Goal: Communication & Community: Answer question/provide support

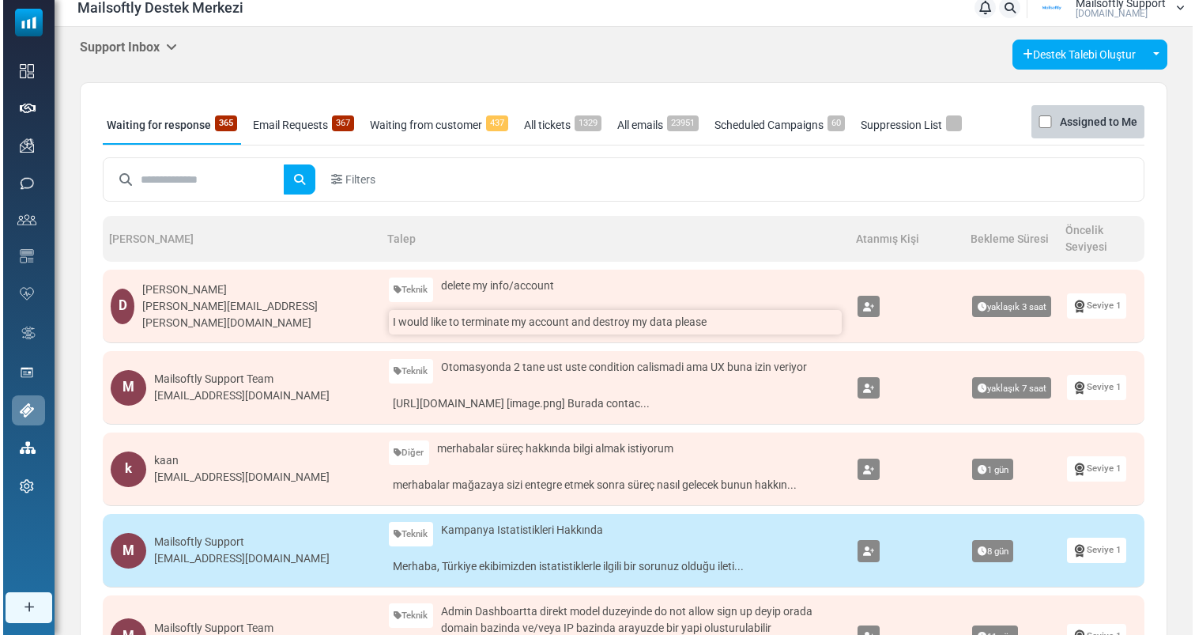
scroll to position [26, 0]
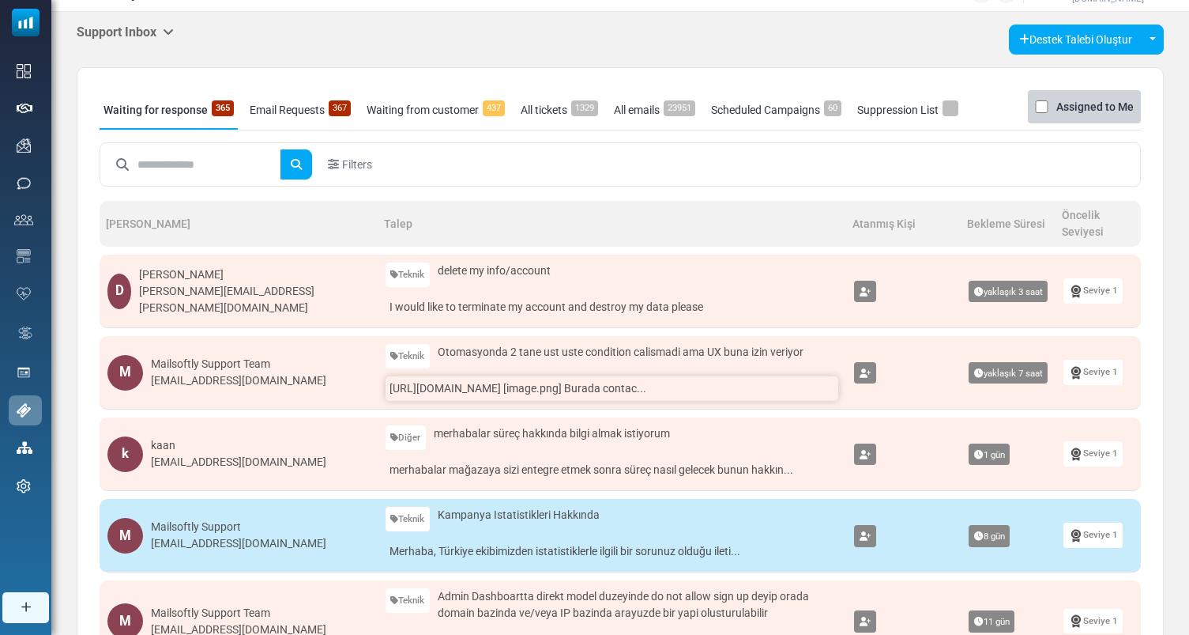
click at [449, 385] on link "[URL][DOMAIN_NAME] [image.png] Burada contac..." at bounding box center [612, 388] width 453 height 24
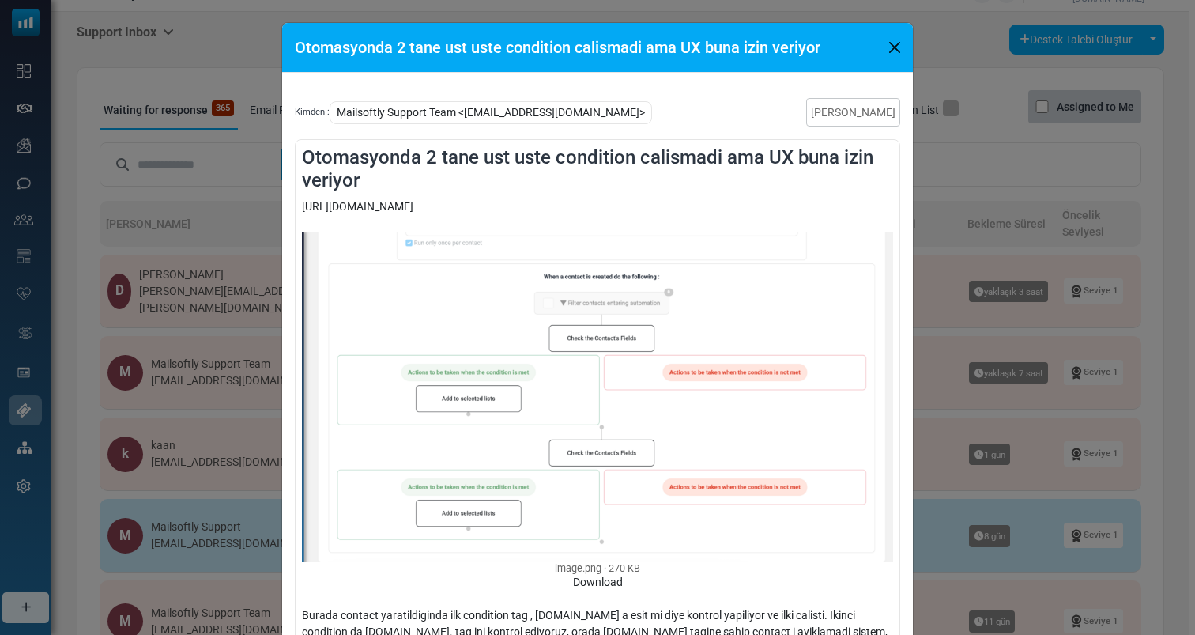
scroll to position [167, 0]
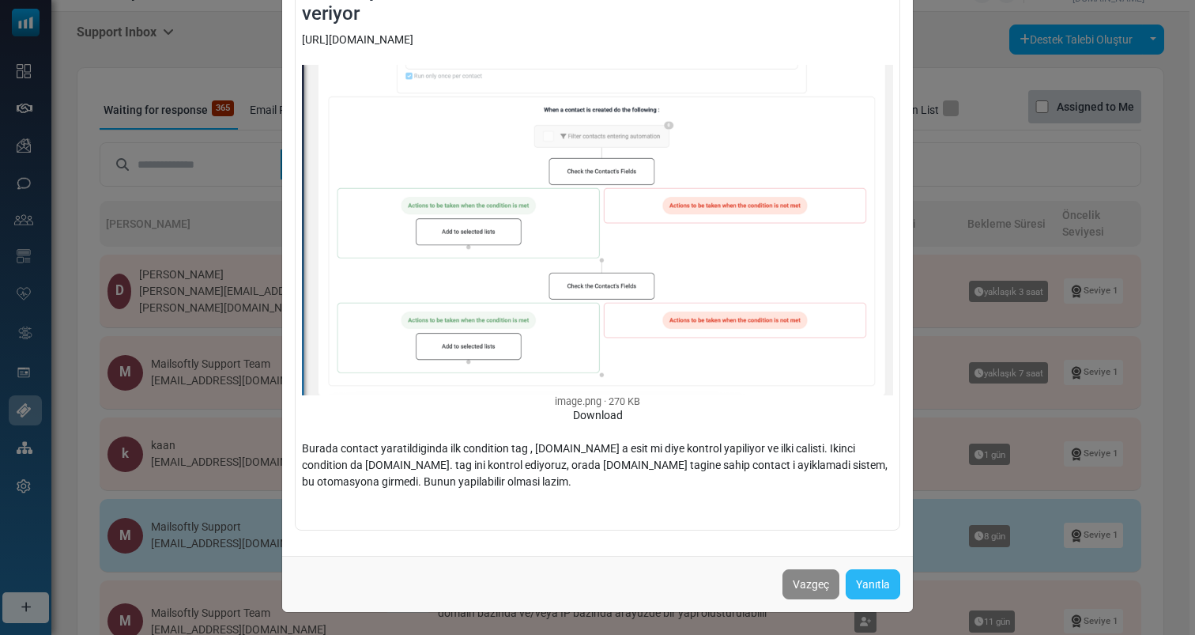
click at [857, 589] on link "Yanıtla" at bounding box center [873, 584] width 55 height 30
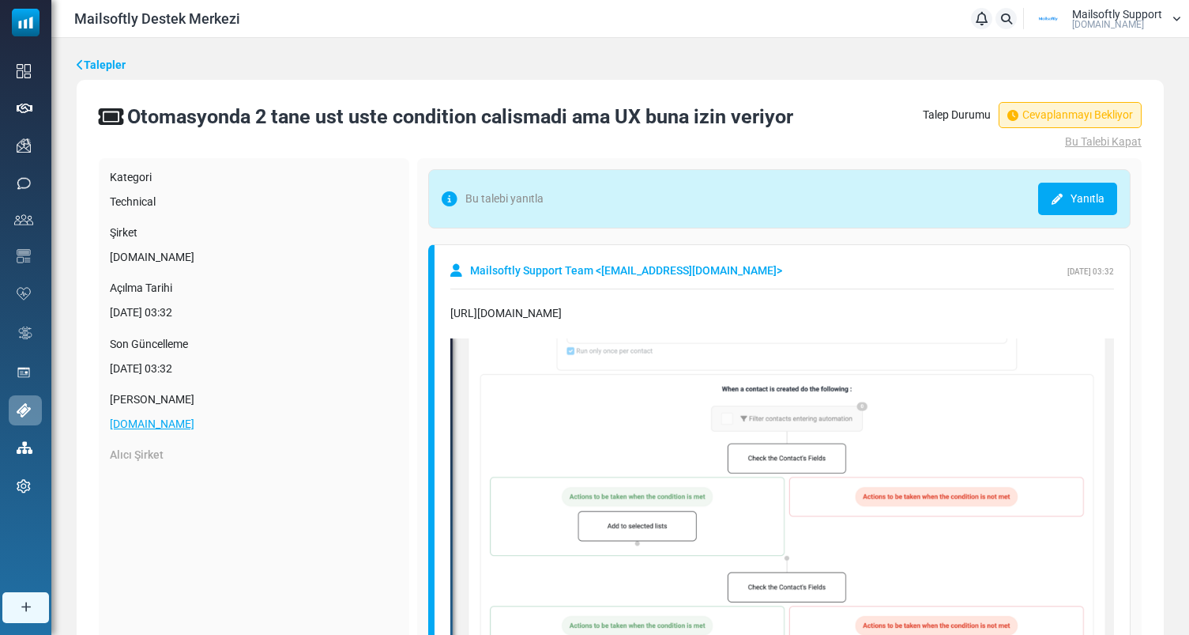
click at [1087, 202] on link "Yanıtla" at bounding box center [1077, 199] width 79 height 32
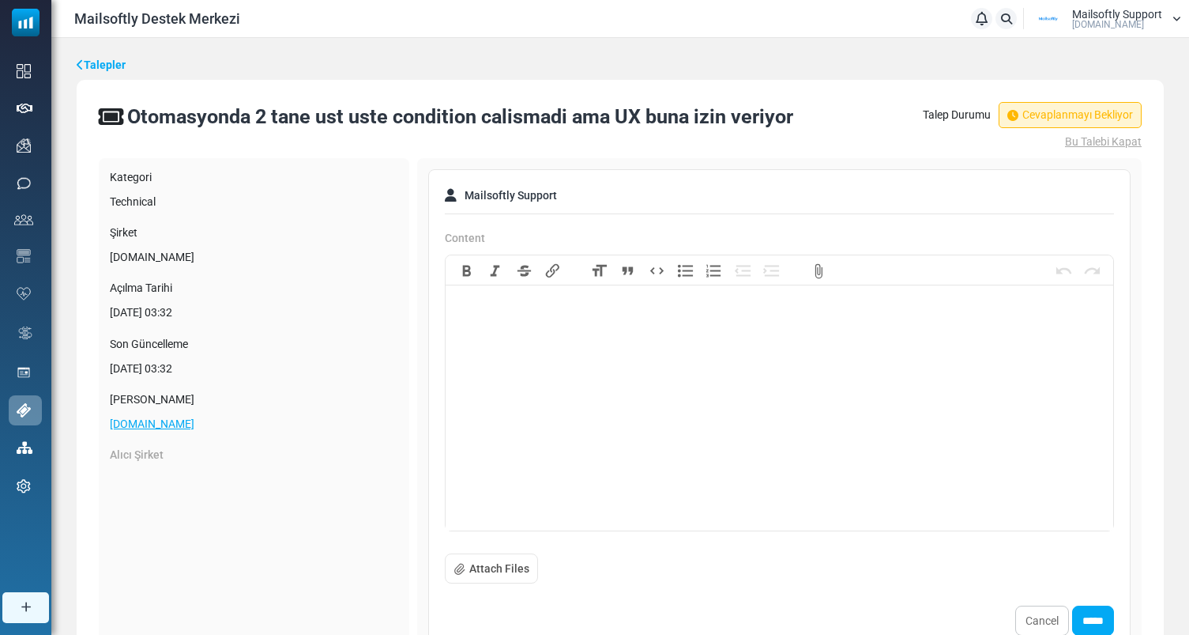
click at [506, 394] on trix-editor at bounding box center [780, 411] width 668 height 237
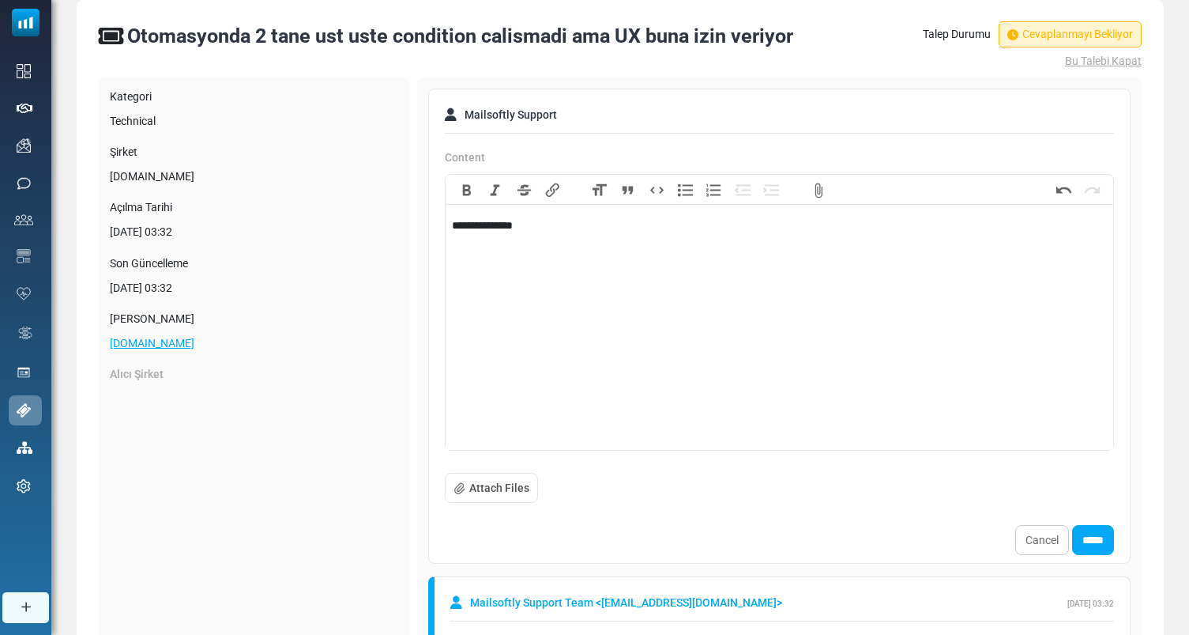
scroll to position [86, 0]
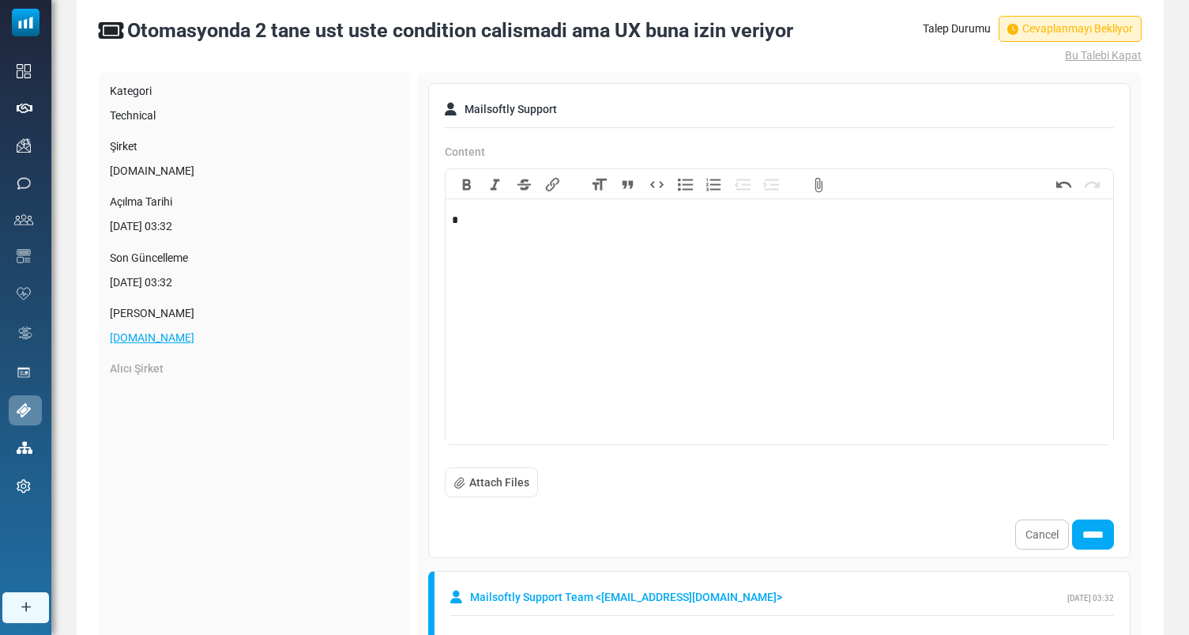
type trix-editor "**********"
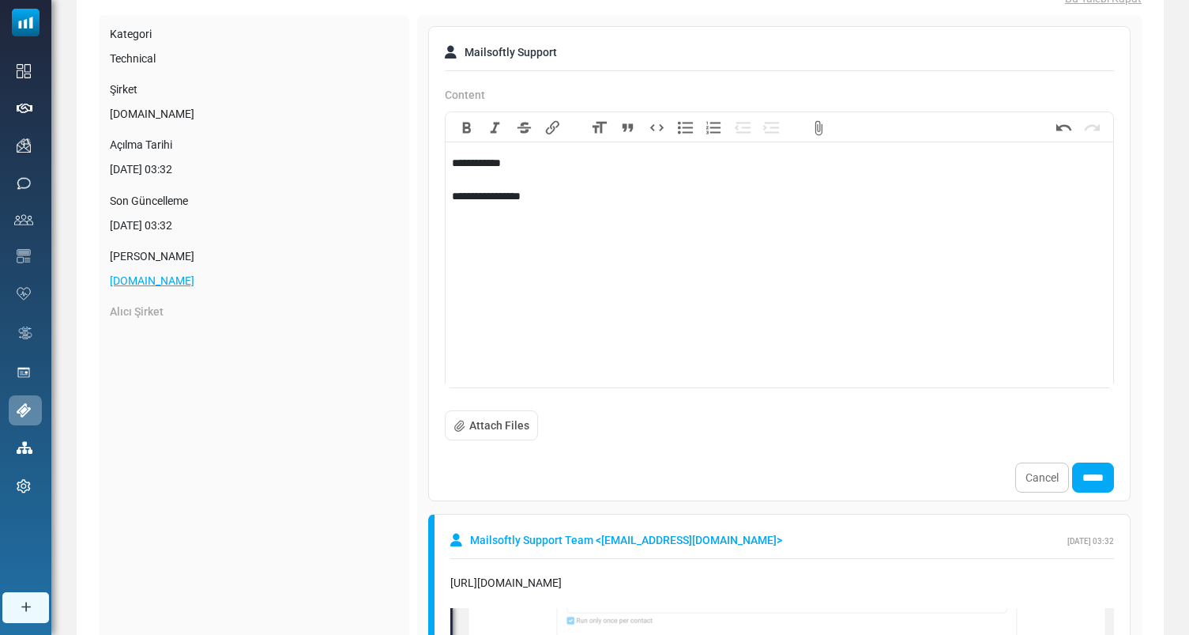
scroll to position [143, 0]
drag, startPoint x: 605, startPoint y: 207, endPoint x: 439, endPoint y: 198, distance: 165.4
click at [439, 197] on div "**********" at bounding box center [779, 263] width 703 height 475
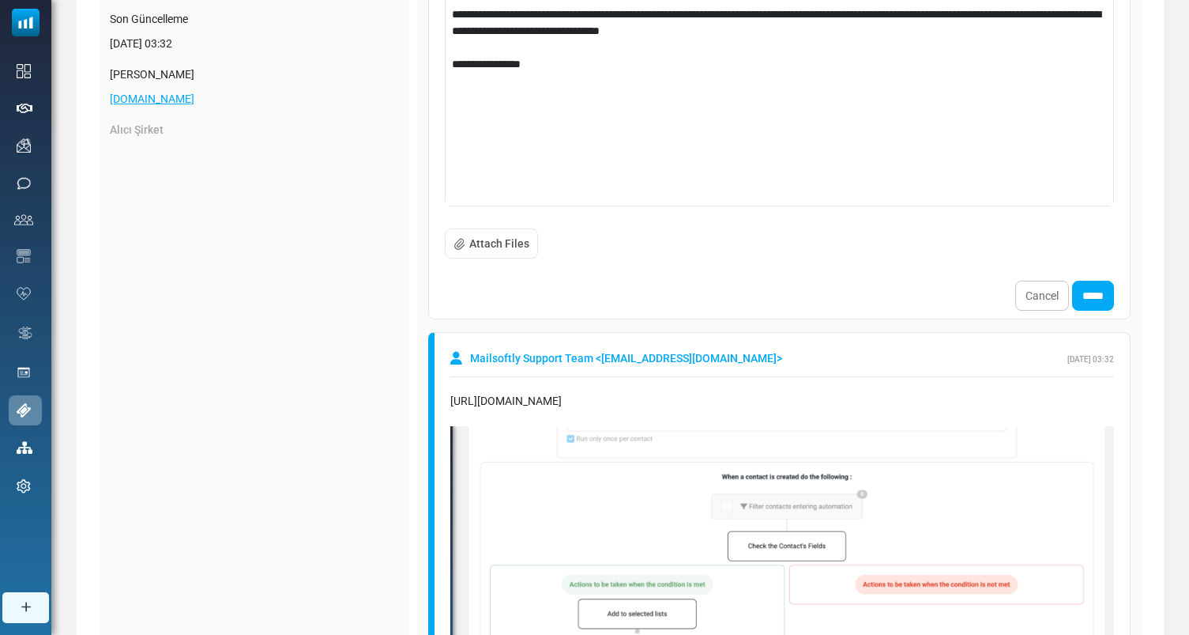
scroll to position [321, 0]
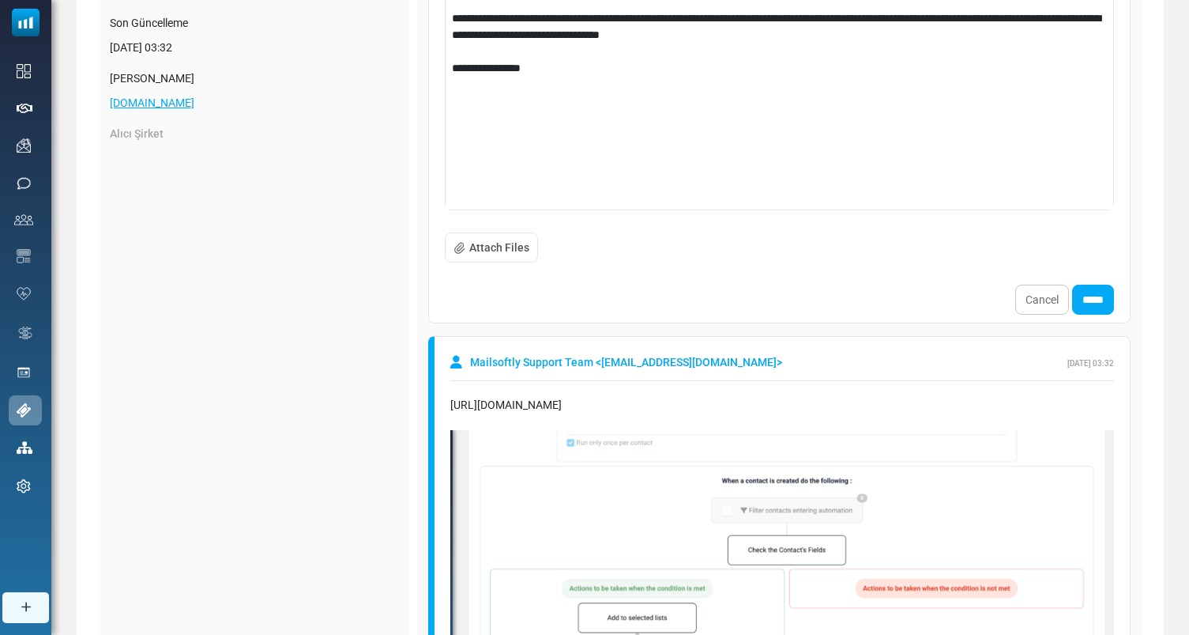
click at [587, 58] on div "**********" at bounding box center [779, 27] width 654 height 100
drag, startPoint x: 583, startPoint y: 67, endPoint x: 396, endPoint y: 66, distance: 187.3
click at [396, 66] on div "Kategori Technical Şirket Mailsoftly.com Açılma Tarihi September 3, 2025 - 03:3…" at bounding box center [620, 419] width 1043 height 1164
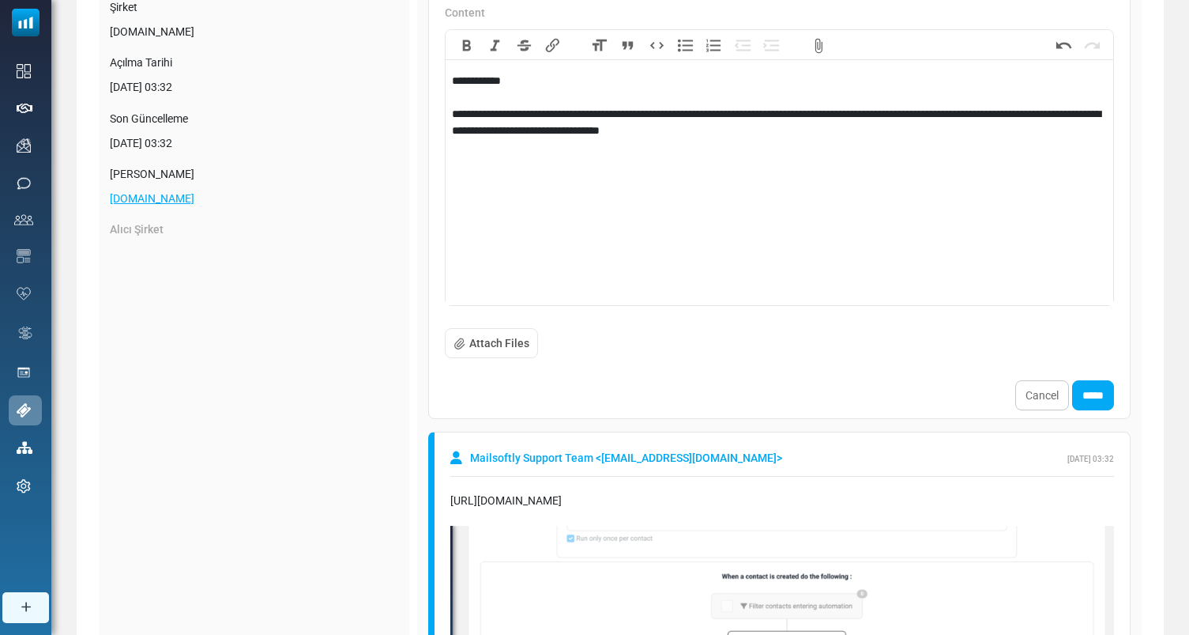
scroll to position [213, 0]
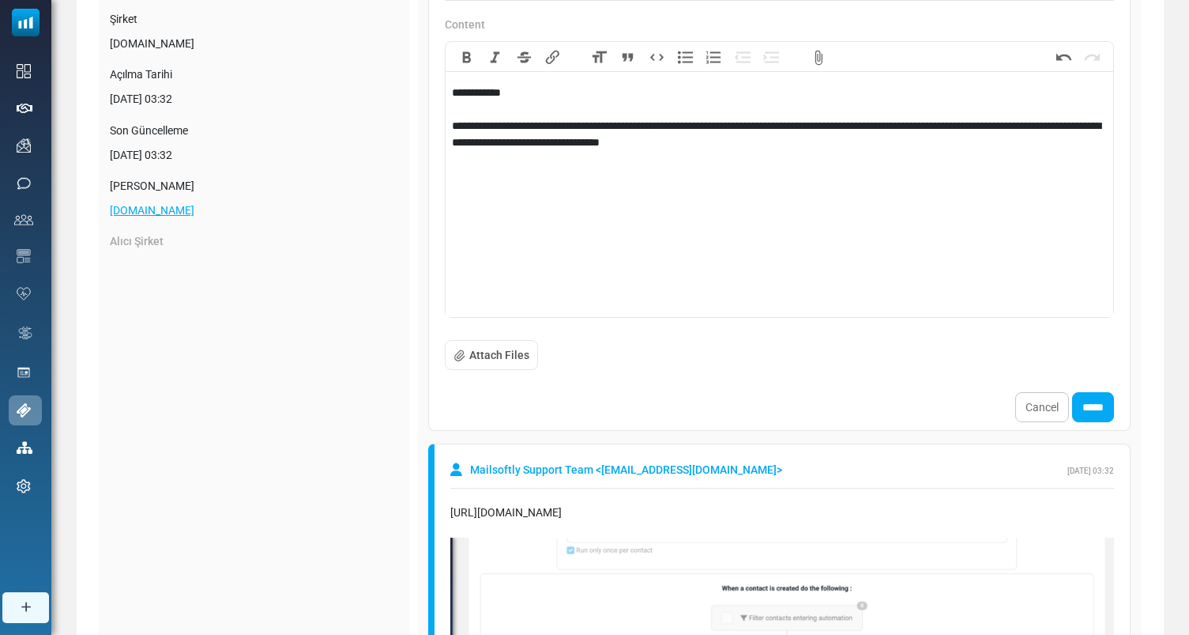
type trix-editor "**********"
click at [914, 206] on trix-editor "**********" at bounding box center [780, 198] width 668 height 237
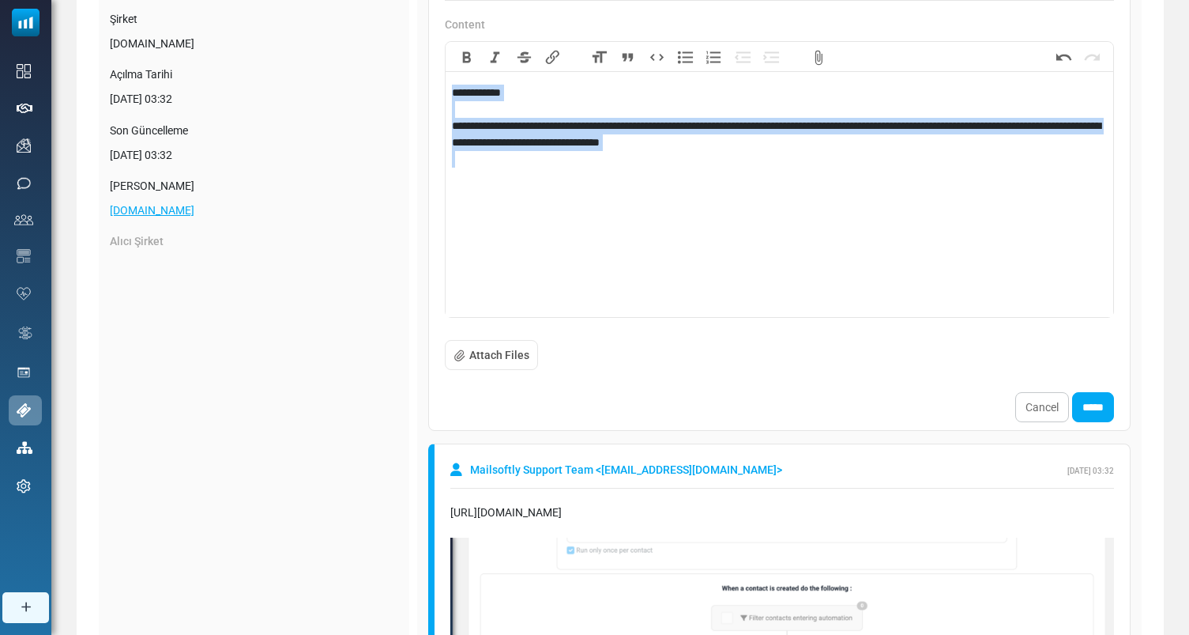
copy div "**********"
click at [1099, 415] on input "*****" at bounding box center [1093, 407] width 42 height 30
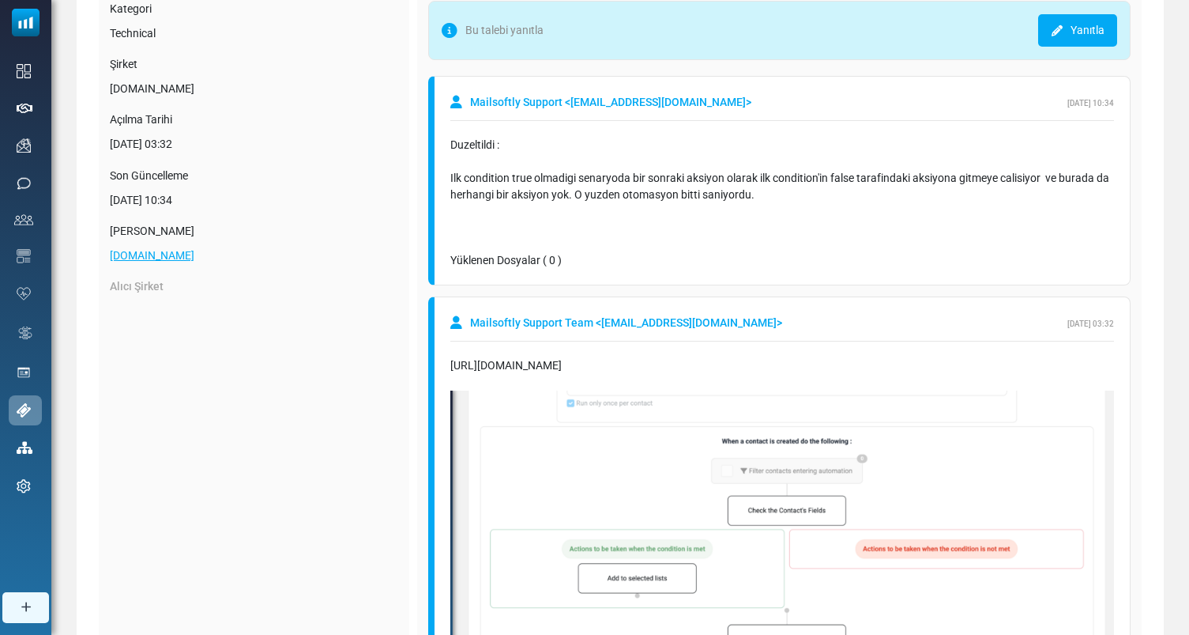
scroll to position [168, 0]
drag, startPoint x: 660, startPoint y: 172, endPoint x: 763, endPoint y: 172, distance: 102.7
click at [763, 172] on div "Duzeltildi : Ilk condition true olmadigi senaryoda bir sonraki aksiyon olarak i…" at bounding box center [782, 188] width 664 height 100
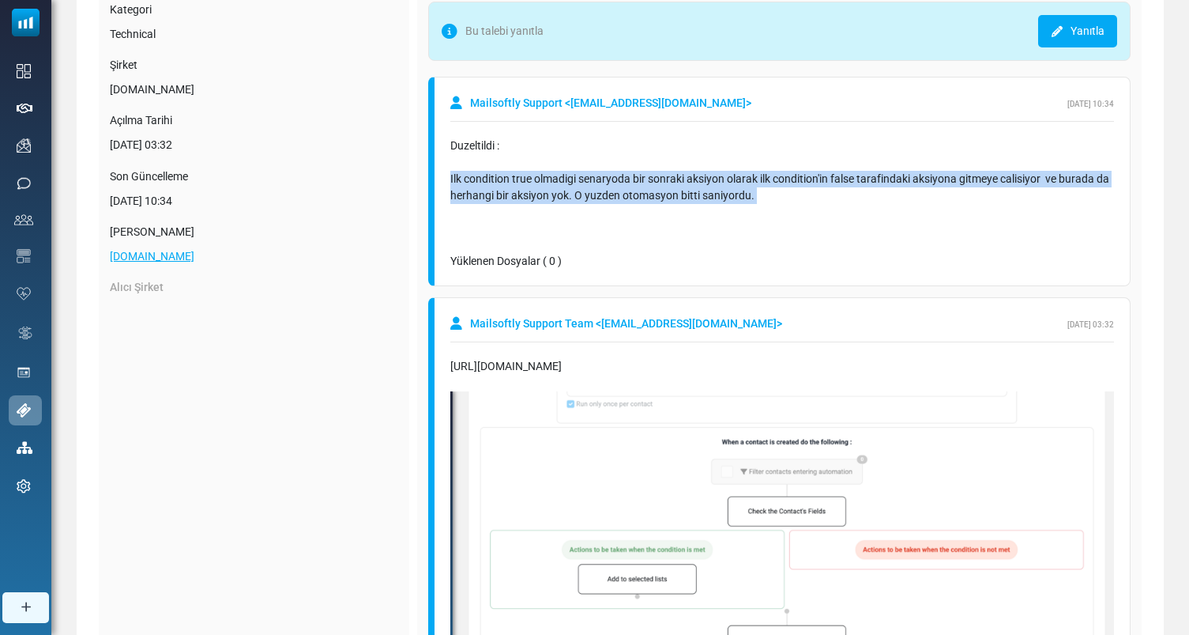
drag, startPoint x: 761, startPoint y: 207, endPoint x: 764, endPoint y: 188, distance: 19.2
click at [764, 188] on div "Duzeltildi : Ilk condition true olmadigi senaryoda bir sonraki aksiyon olarak i…" at bounding box center [782, 188] width 664 height 100
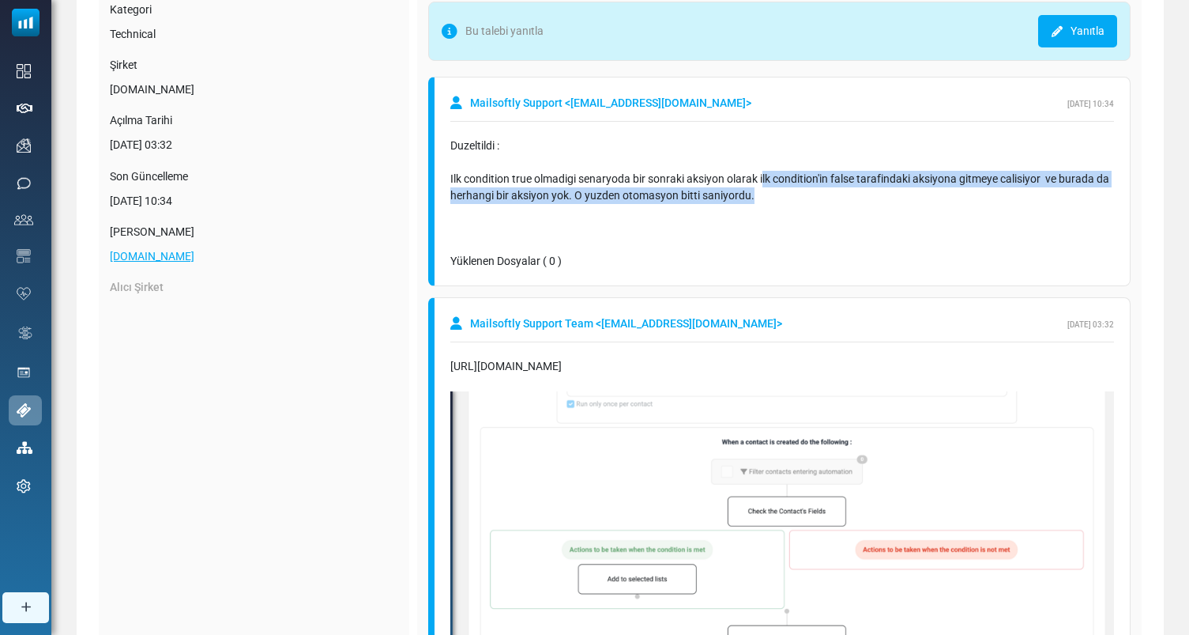
drag, startPoint x: 765, startPoint y: 172, endPoint x: 860, endPoint y: 188, distance: 96.1
click at [860, 188] on div "Duzeltildi : Ilk condition true olmadigi senaryoda bir sonraki aksiyon olarak i…" at bounding box center [782, 188] width 664 height 100
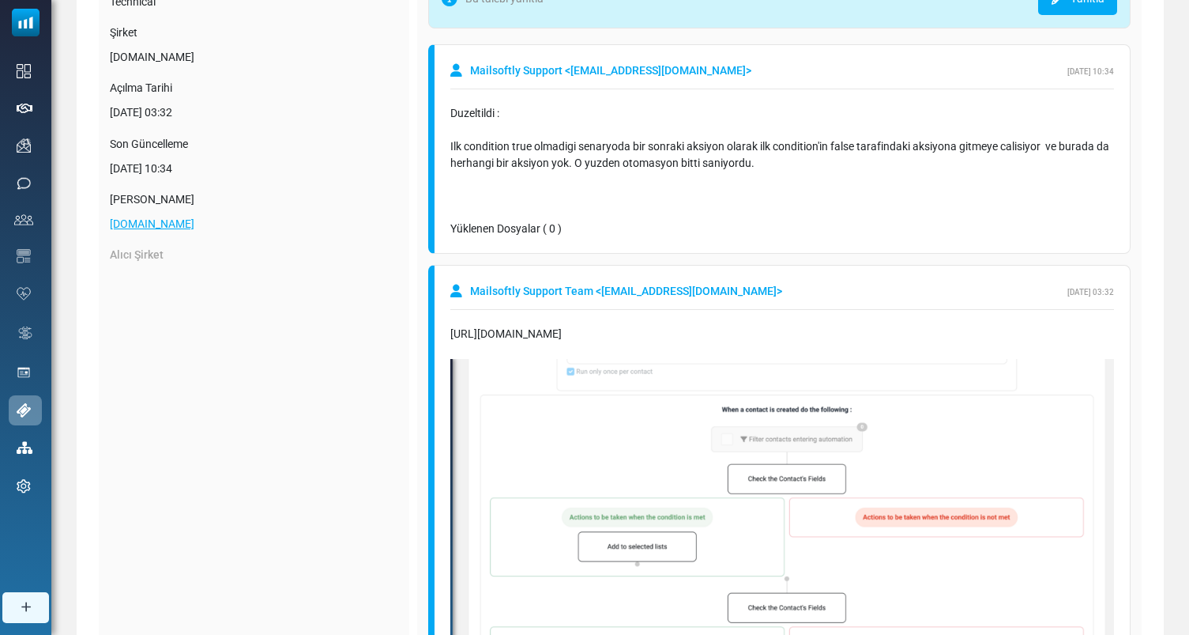
scroll to position [197, 0]
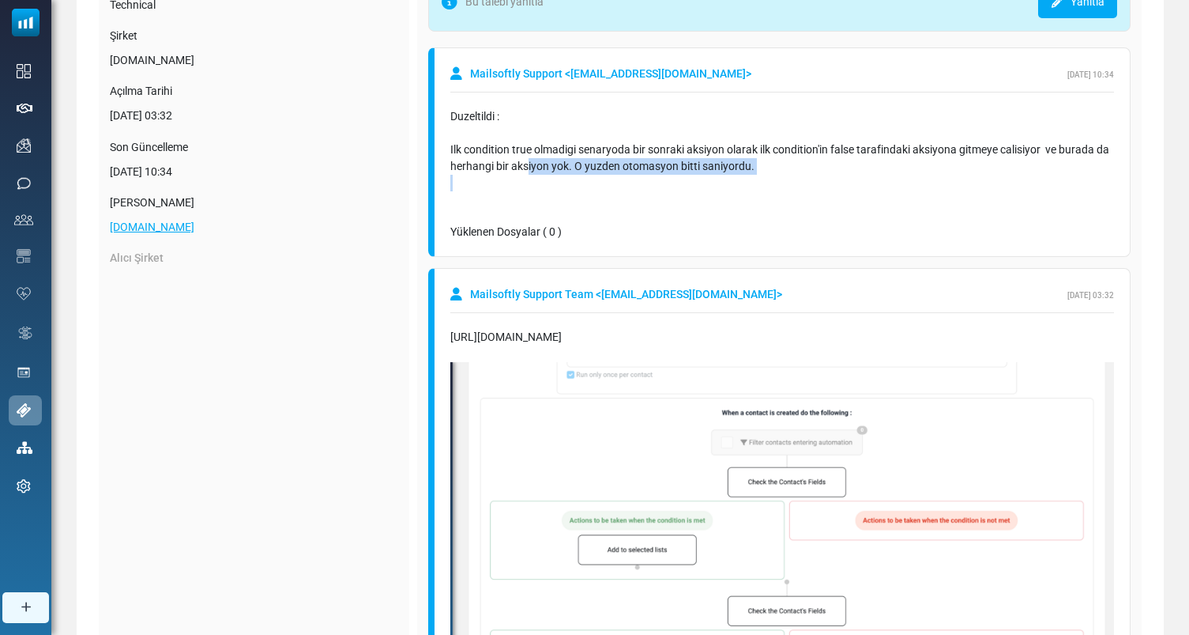
drag, startPoint x: 786, startPoint y: 213, endPoint x: 530, endPoint y: 160, distance: 261.3
click at [530, 160] on div "Duzeltildi : Ilk condition true olmadigi senaryoda bir sonraki aksiyon olarak i…" at bounding box center [782, 157] width 664 height 115
click at [530, 160] on div "Duzeltildi : Ilk condition true olmadigi senaryoda bir sonraki aksiyon olarak i…" at bounding box center [782, 158] width 664 height 100
drag, startPoint x: 750, startPoint y: 174, endPoint x: 563, endPoint y: 172, distance: 186.5
click at [563, 172] on div "Duzeltildi : Ilk condition true olmadigi senaryoda bir sonraki aksiyon olarak i…" at bounding box center [782, 158] width 664 height 100
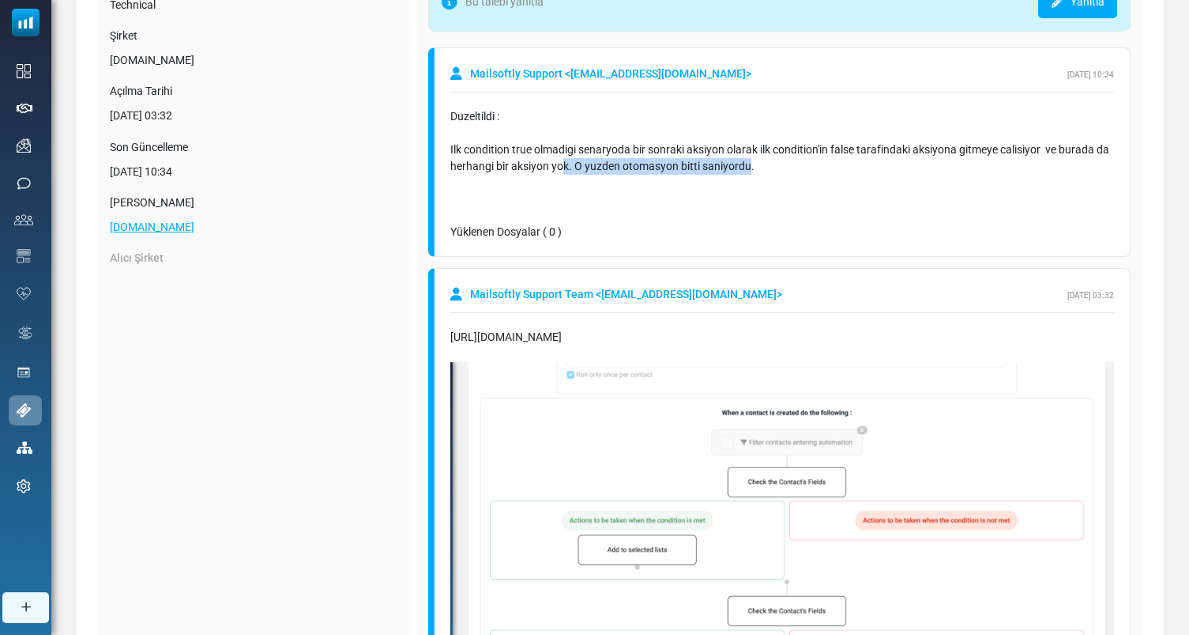
click at [563, 172] on div "Duzeltildi : Ilk condition true olmadigi senaryoda bir sonraki aksiyon olarak i…" at bounding box center [782, 158] width 664 height 100
drag, startPoint x: 575, startPoint y: 169, endPoint x: 916, endPoint y: 198, distance: 342.6
click at [916, 198] on div "Duzeltildi : Ilk condition true olmadigi senaryoda bir sonraki aksiyon olarak i…" at bounding box center [782, 158] width 664 height 100
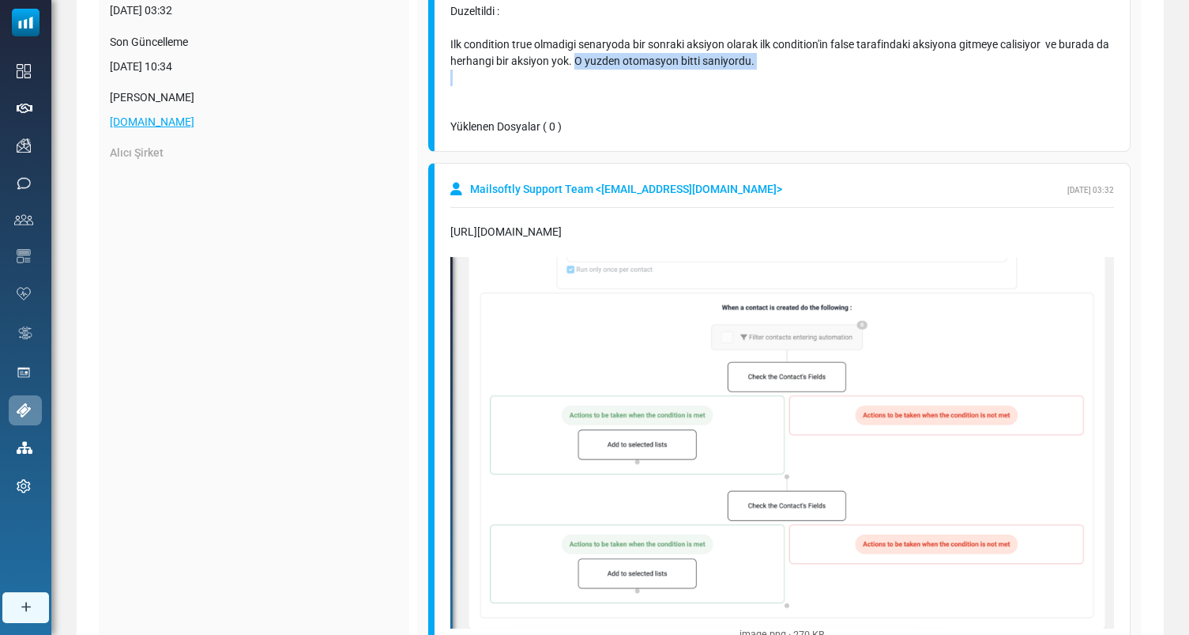
scroll to position [0, 0]
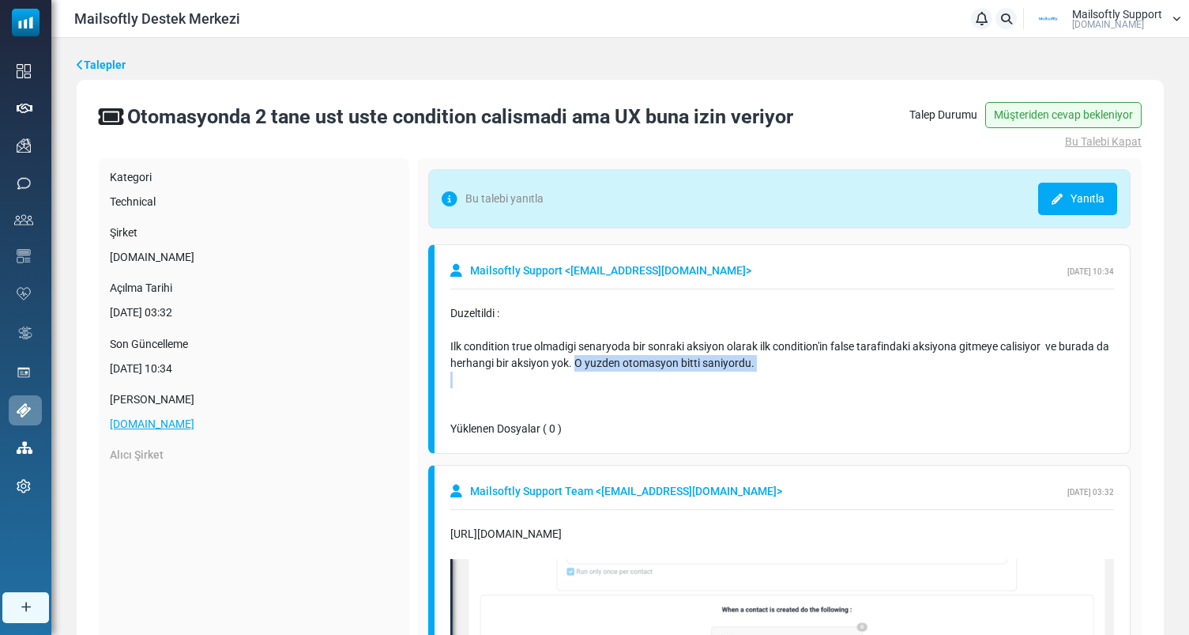
click at [107, 58] on link "Talepler" at bounding box center [101, 65] width 49 height 17
